Goal: Contribute content: Contribute content

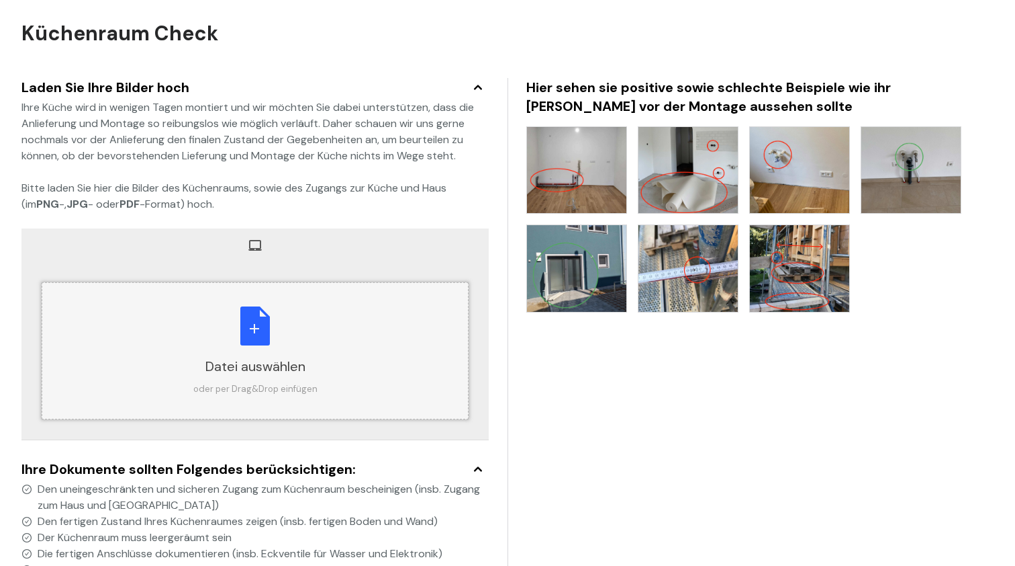
click at [246, 341] on div "Datei auswählen oder per Drag&Drop einfügen" at bounding box center [255, 350] width 124 height 89
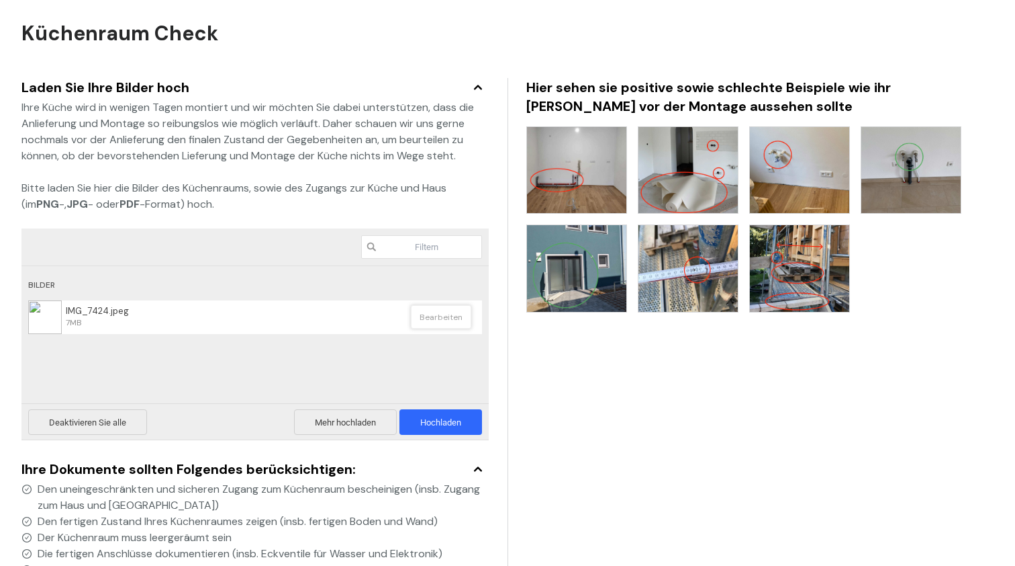
click at [442, 320] on span "Bearbeiten" at bounding box center [441, 317] width 60 height 24
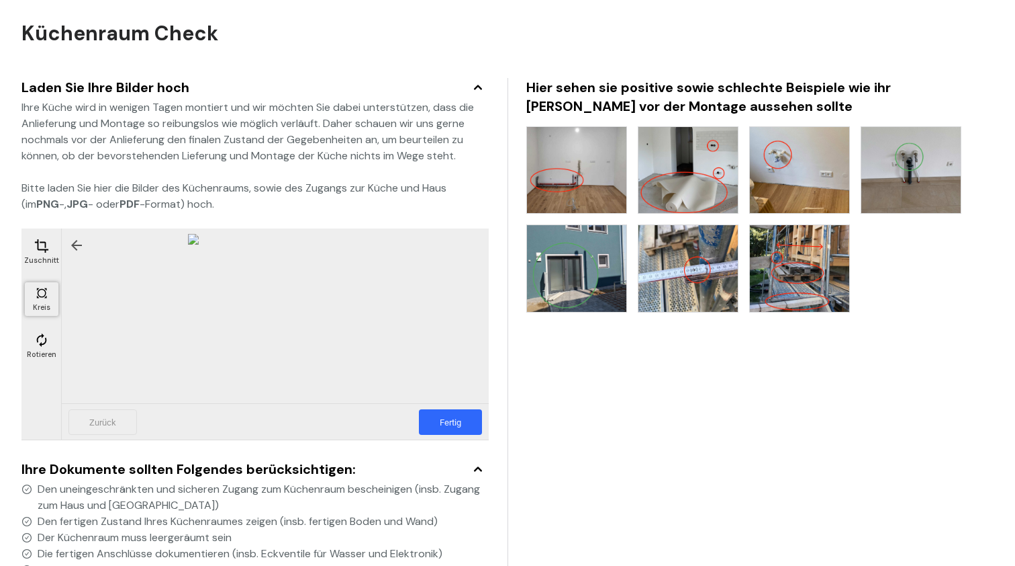
click at [41, 296] on span at bounding box center [41, 292] width 15 height 15
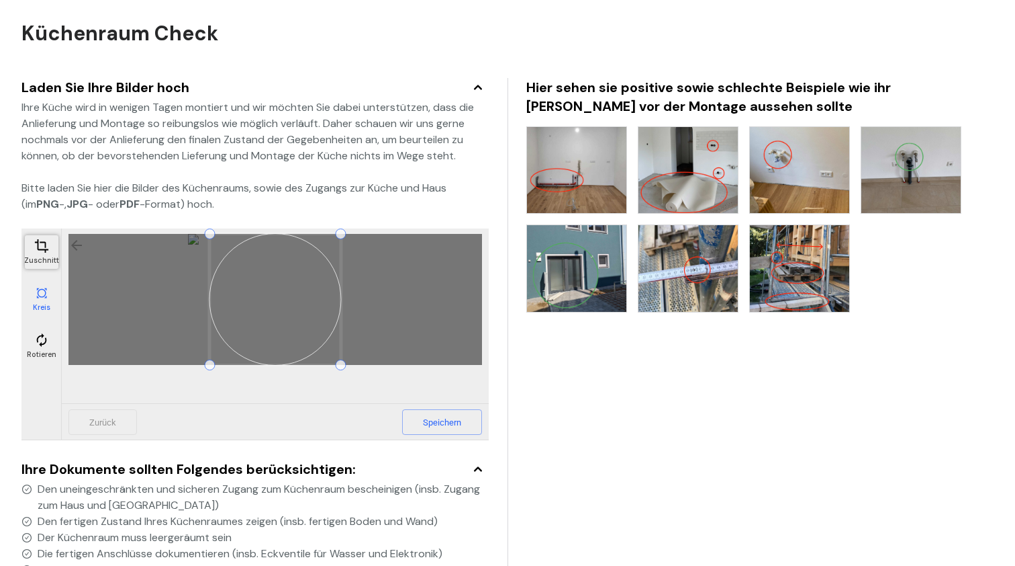
click at [40, 252] on span at bounding box center [41, 245] width 15 height 15
click at [443, 435] on span "Speichern" at bounding box center [442, 422] width 80 height 26
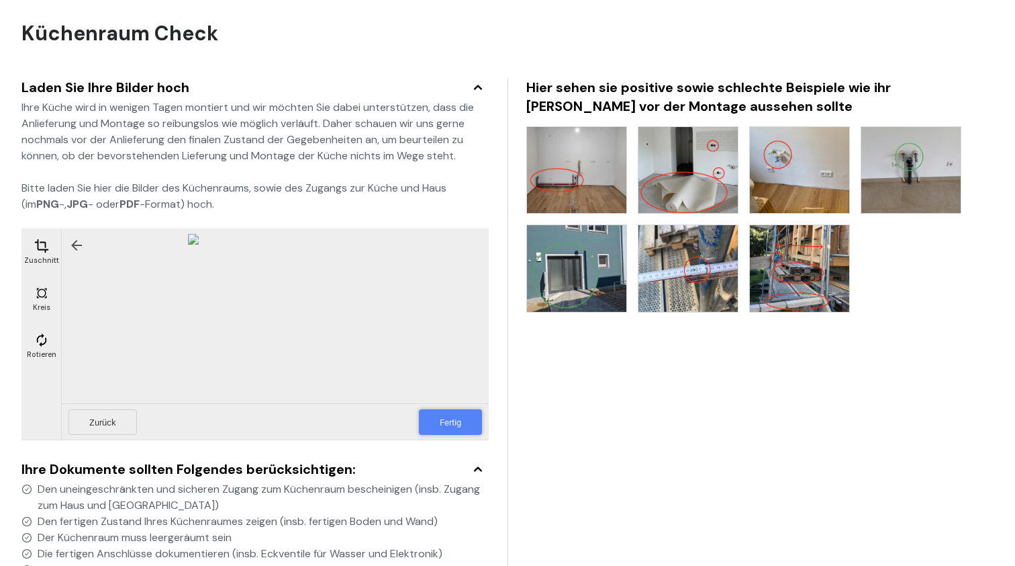
click at [441, 426] on span "Fertig" at bounding box center [450, 422] width 63 height 26
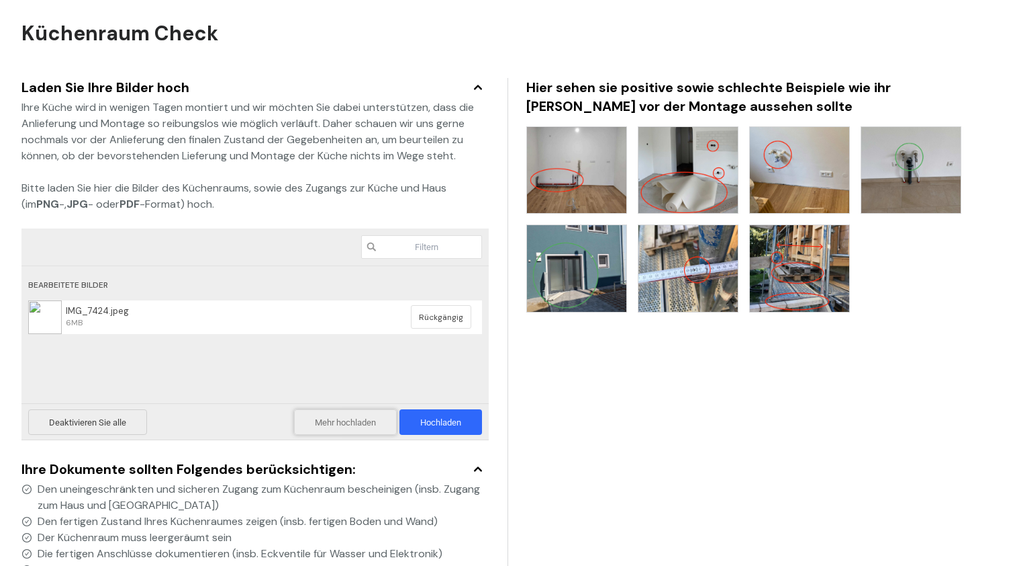
click at [326, 426] on span "Mehr hochladen" at bounding box center [345, 422] width 103 height 26
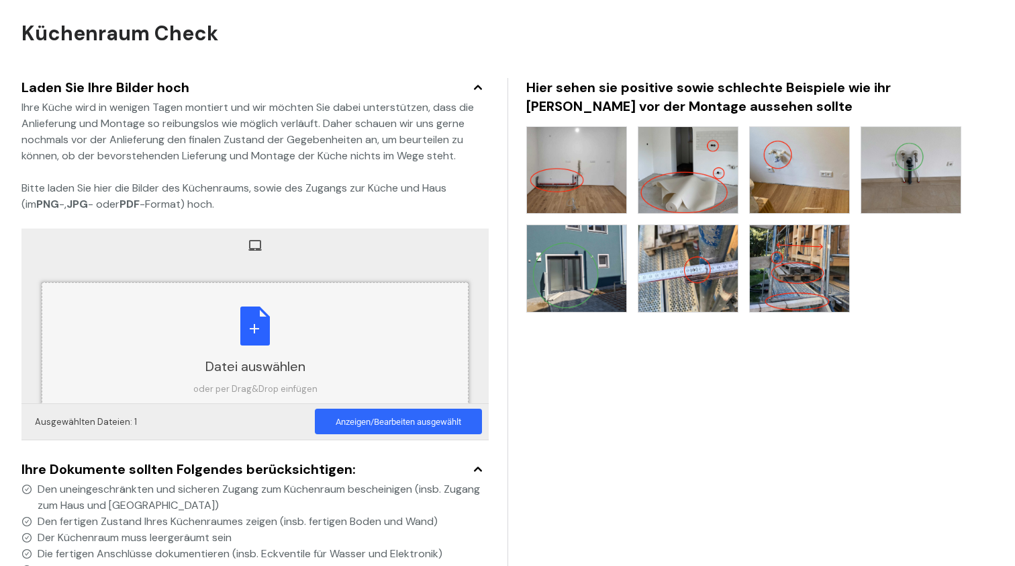
click at [244, 314] on div "Datei auswählen oder per Drag&Drop einfügen" at bounding box center [255, 350] width 124 height 89
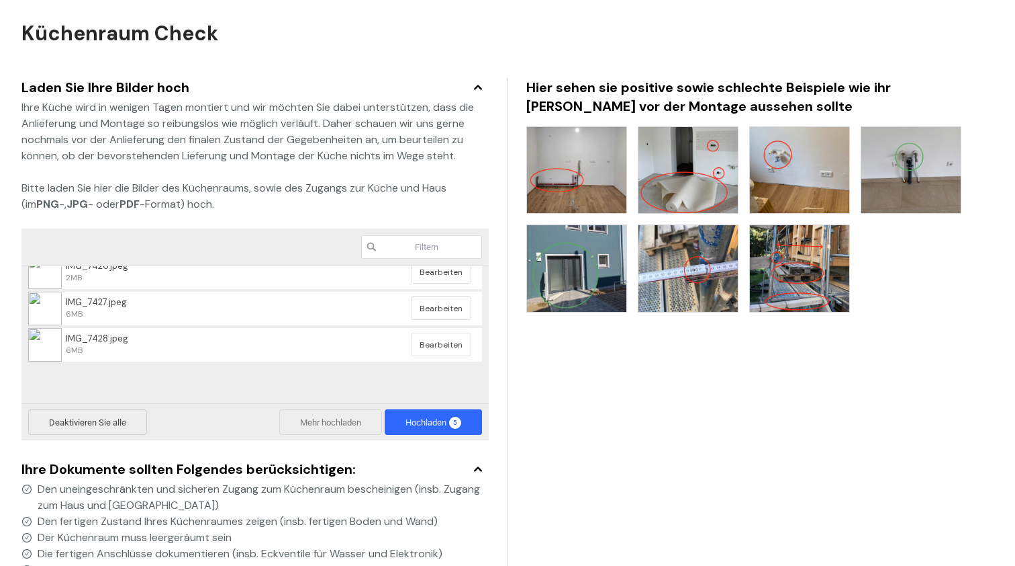
scroll to position [144, 0]
click at [319, 427] on span "Mehr hochladen" at bounding box center [330, 422] width 103 height 26
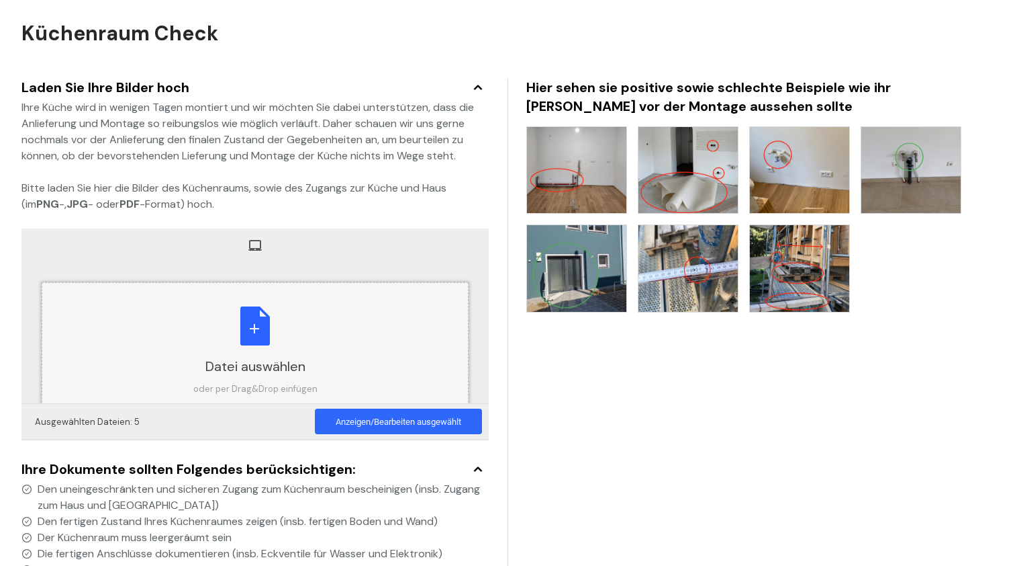
click at [259, 343] on div "Datei auswählen oder per Drag&Drop einfügen" at bounding box center [255, 350] width 124 height 89
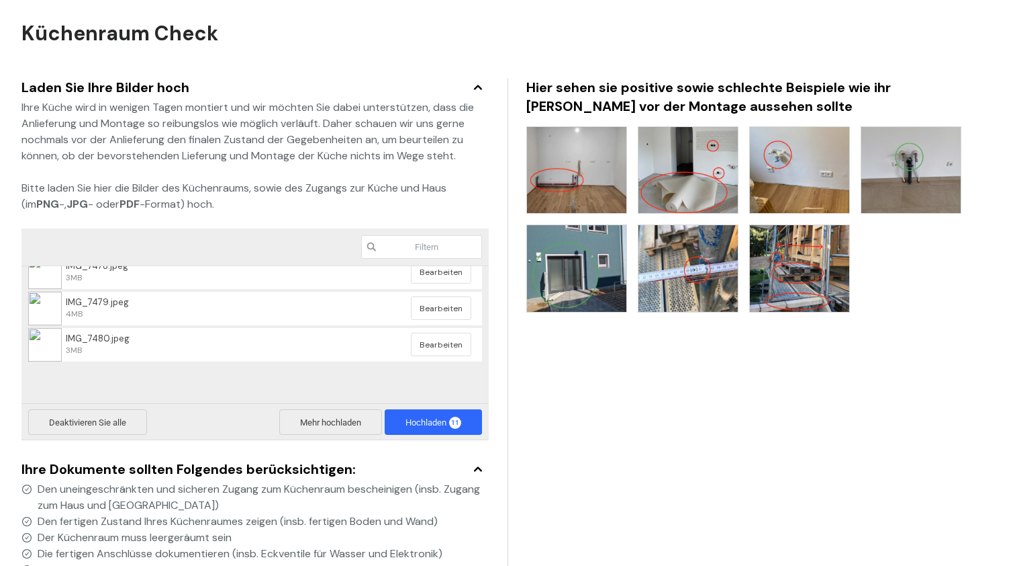
scroll to position [362, 0]
click at [297, 418] on span "Mehr hochladen" at bounding box center [330, 422] width 103 height 26
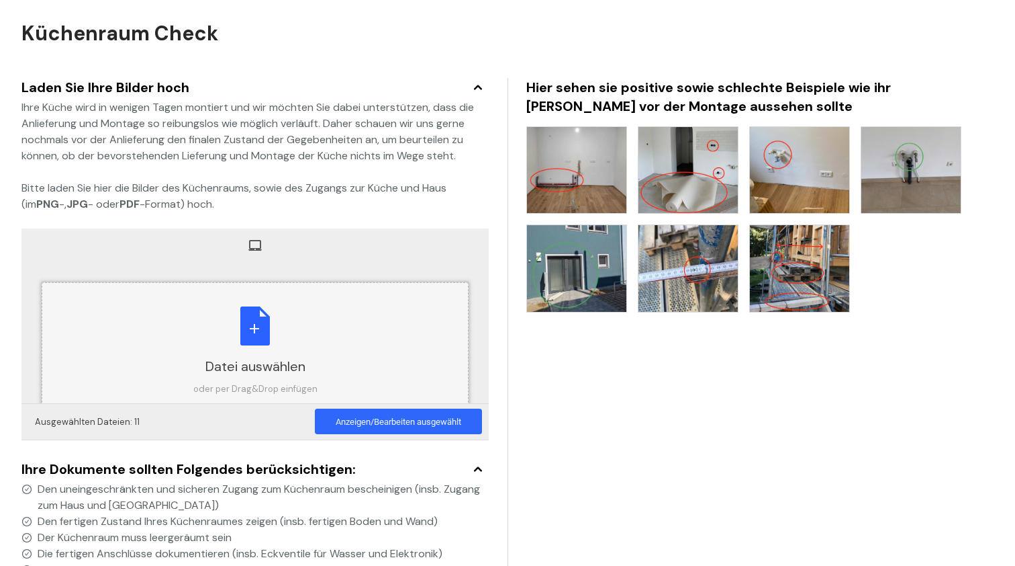
click at [251, 351] on div "Datei auswählen oder per Drag&Drop einfügen" at bounding box center [255, 350] width 124 height 89
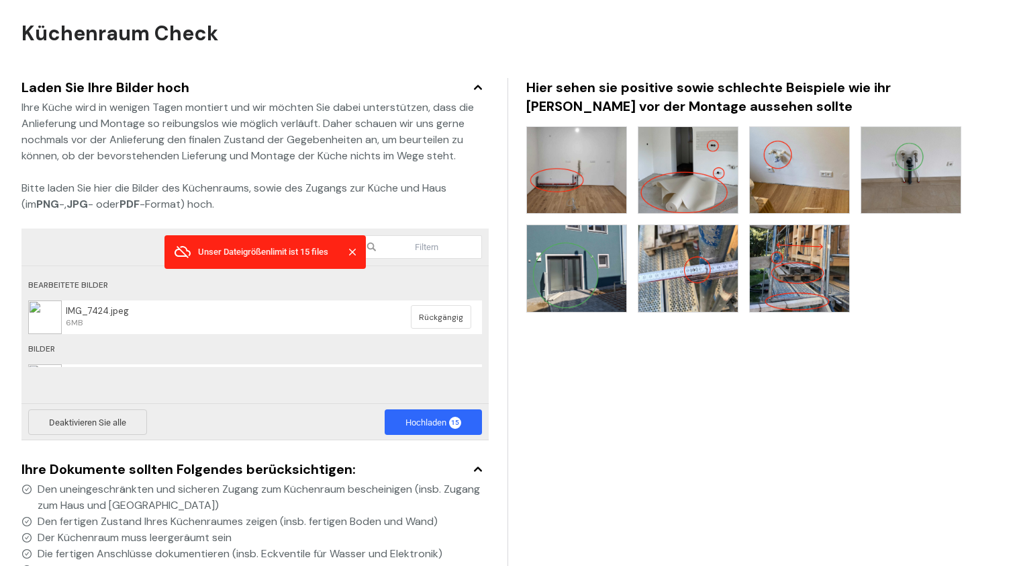
click at [353, 256] on span at bounding box center [352, 251] width 13 height 13
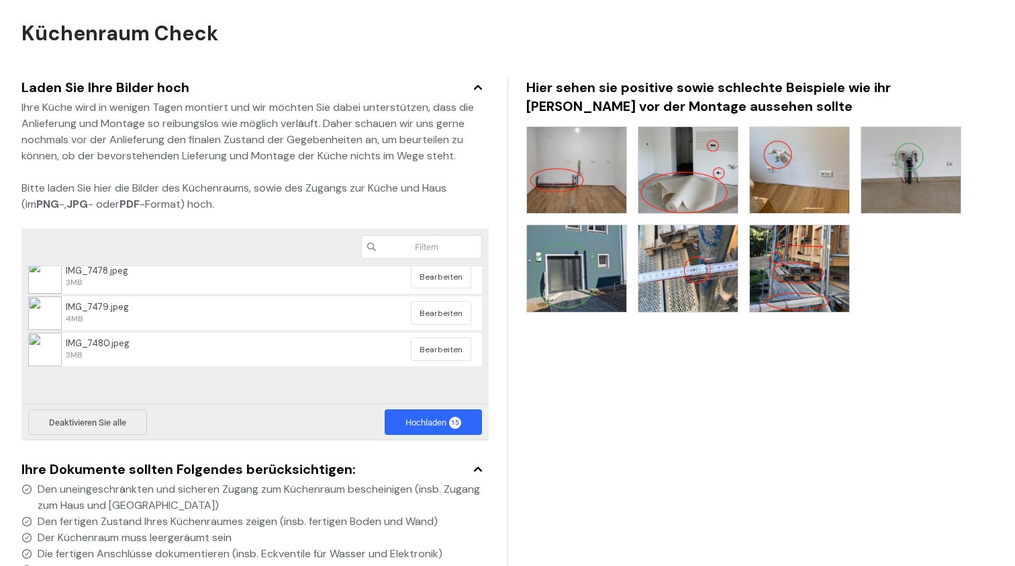
scroll to position [334, 0]
click at [298, 331] on span "IMG_7479.jpeg 4MB" at bounding box center [236, 337] width 349 height 22
click at [453, 336] on span "Bearbeiten" at bounding box center [441, 337] width 60 height 24
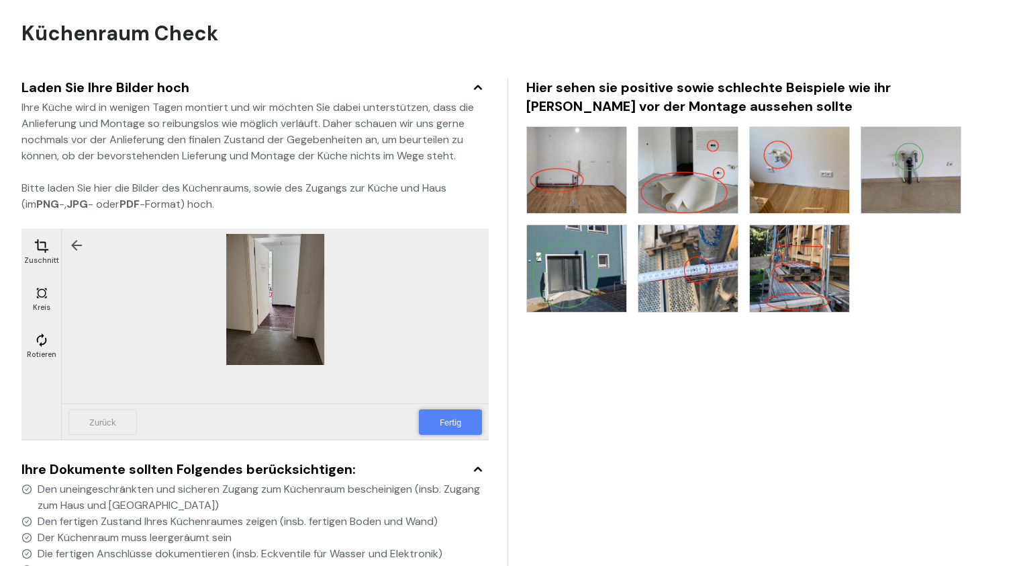
click at [435, 425] on span "Fertig" at bounding box center [450, 422] width 63 height 26
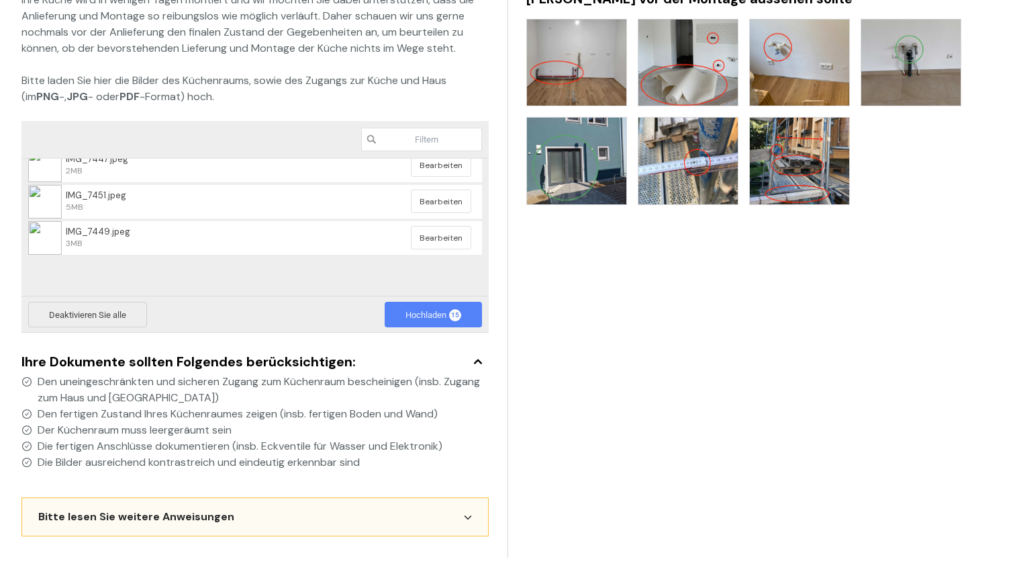
scroll to position [107, 0]
click at [420, 316] on span "Hochladen 15" at bounding box center [434, 315] width 56 height 10
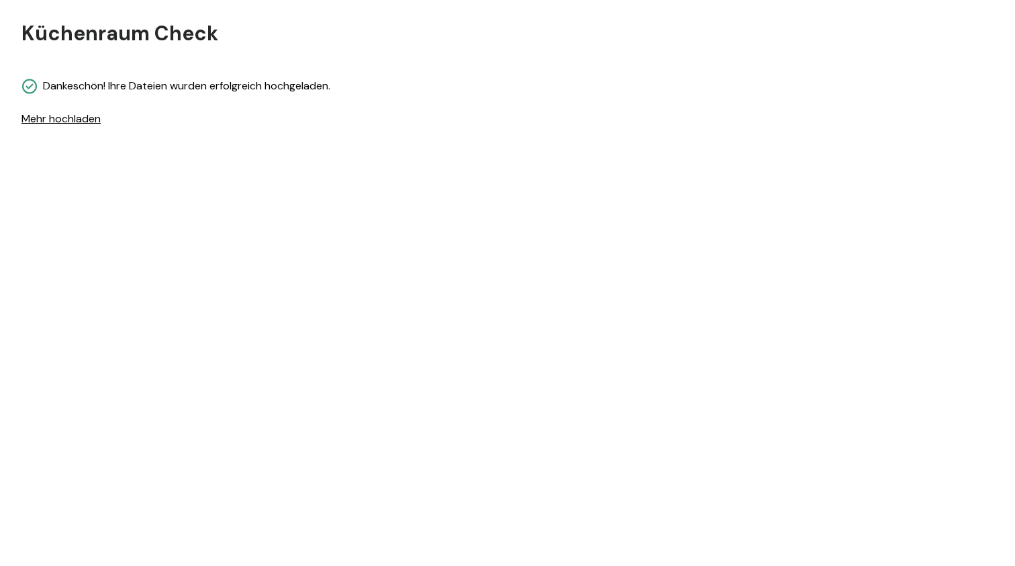
scroll to position [0, 0]
click at [124, 142] on div "Dankeschön! Ihre Dateien wurden erfolgreich hochgeladen. Meinen Grundriss ansch…" at bounding box center [507, 125] width 973 height 95
click at [117, 122] on span "Meinen Grundriss anschauen" at bounding box center [103, 127] width 142 height 16
